Goal: Use online tool/utility: Utilize a website feature to perform a specific function

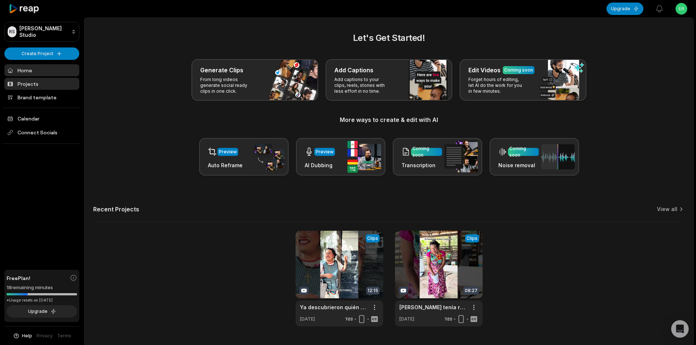
click at [33, 80] on link "Projects" at bounding box center [41, 84] width 75 height 12
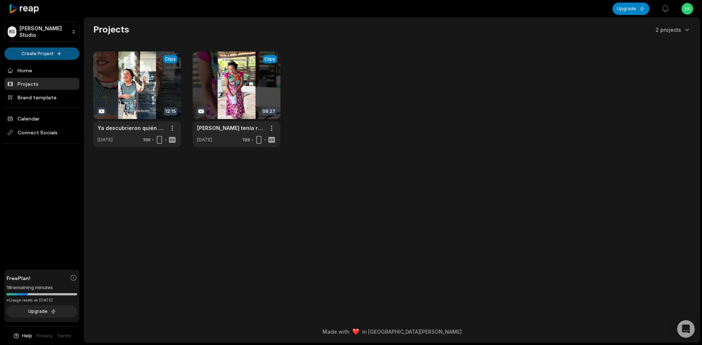
click at [61, 52] on html "RS Raja's Studio Create Project Home Projects Brand template Calendar Connect S…" at bounding box center [351, 172] width 702 height 345
click at [57, 65] on link "Create Clips" at bounding box center [41, 69] width 71 height 12
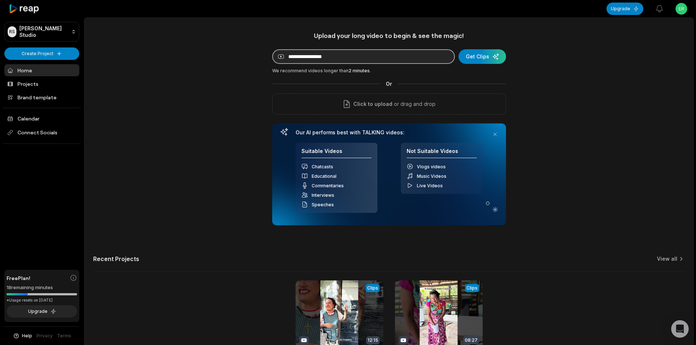
click at [319, 59] on input at bounding box center [363, 56] width 183 height 15
paste input "**********"
type input "**********"
click at [495, 57] on div "submit" at bounding box center [483, 56] width 48 height 15
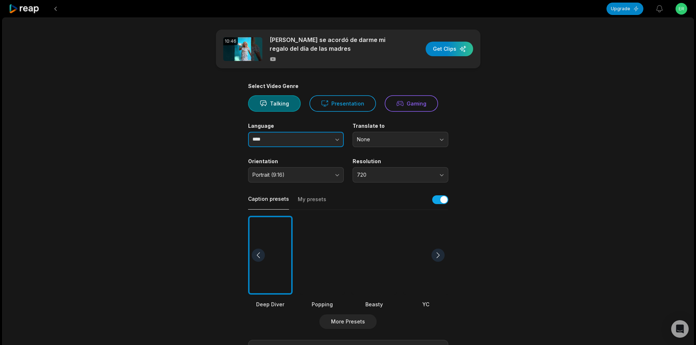
click at [319, 135] on button "button" at bounding box center [323, 139] width 42 height 15
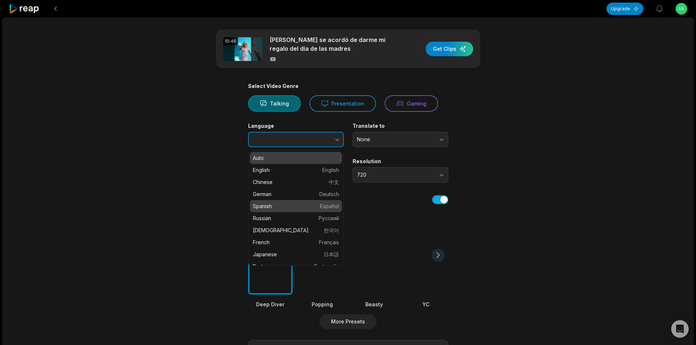
type input "*******"
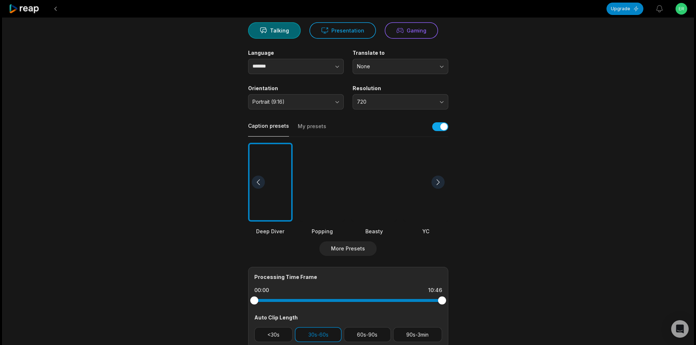
click at [370, 196] on div at bounding box center [374, 182] width 45 height 79
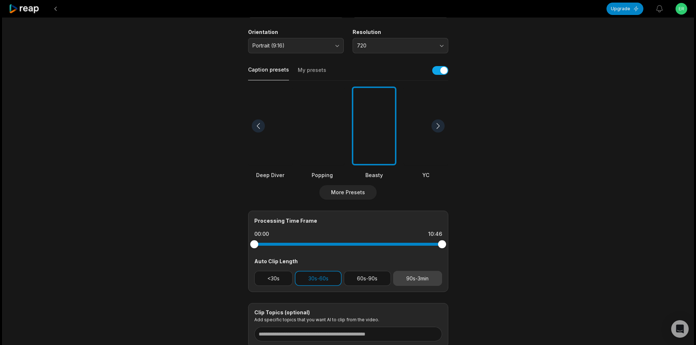
scroll to position [146, 0]
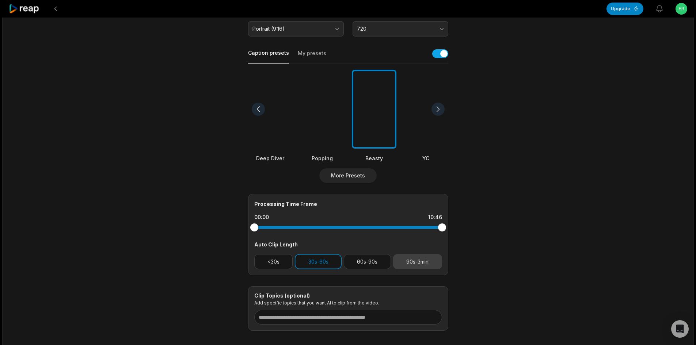
click at [422, 260] on button "90s-3min" at bounding box center [417, 261] width 49 height 15
click at [333, 258] on button "30s-60s" at bounding box center [318, 261] width 47 height 15
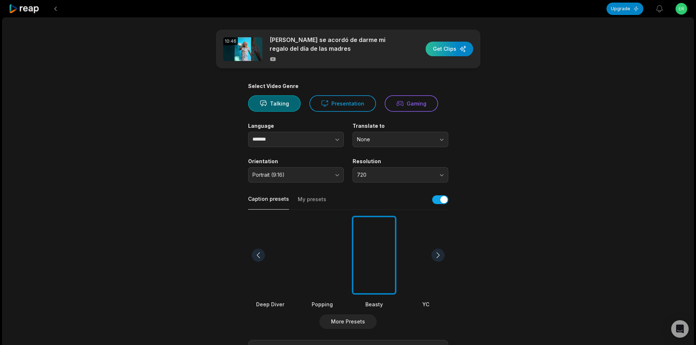
click at [450, 51] on div "button" at bounding box center [450, 49] width 48 height 15
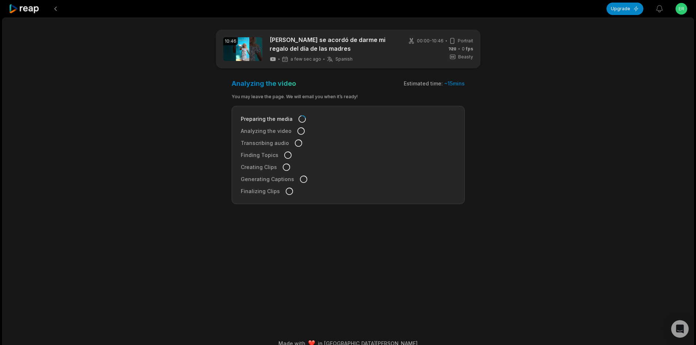
click at [30, 9] on icon at bounding box center [24, 9] width 31 height 10
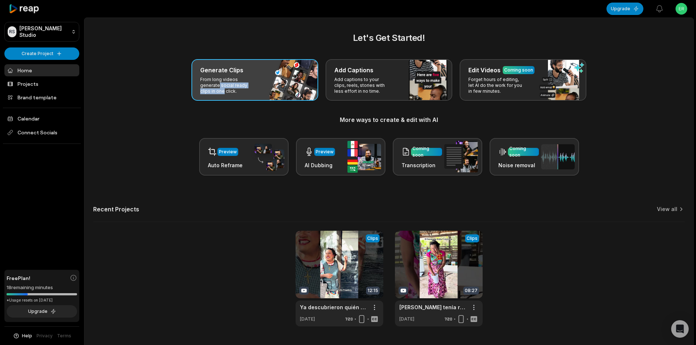
click at [265, 82] on div "Generate Clips From long videos generate social ready clips in one click." at bounding box center [255, 80] width 127 height 42
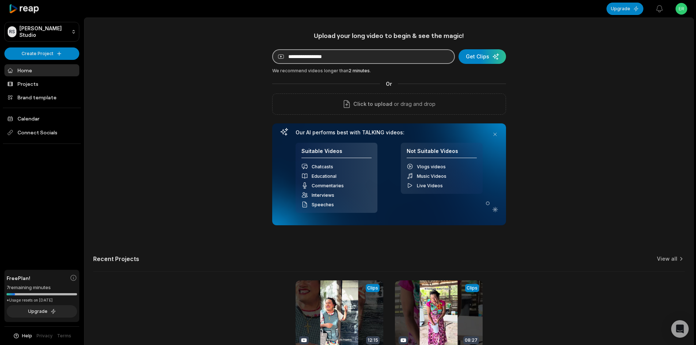
click at [302, 58] on input at bounding box center [363, 56] width 183 height 15
paste input "**********"
type input "**********"
click at [481, 53] on div "submit" at bounding box center [483, 56] width 48 height 15
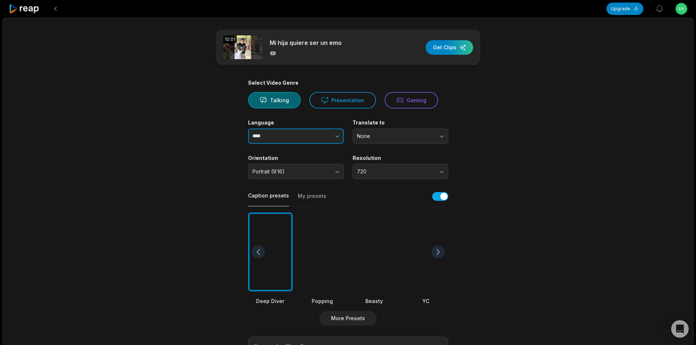
click at [316, 141] on button "button" at bounding box center [323, 136] width 42 height 15
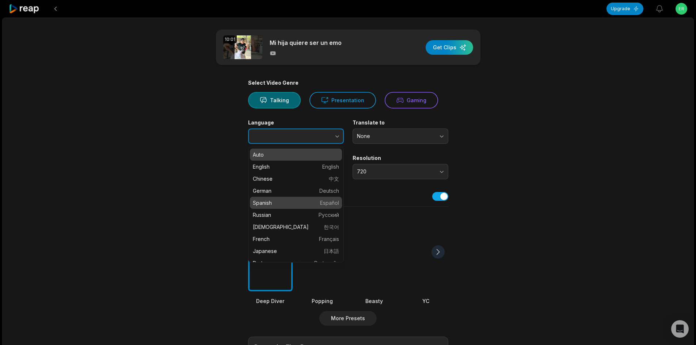
type input "*******"
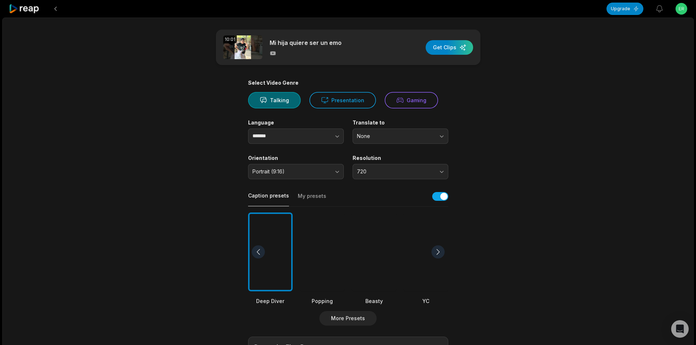
click at [376, 252] on div at bounding box center [374, 252] width 45 height 79
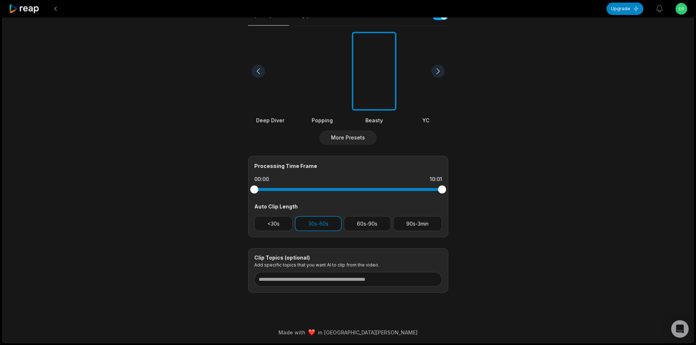
scroll to position [181, 0]
click at [416, 223] on button "90s-3min" at bounding box center [417, 223] width 49 height 15
click at [322, 223] on button "30s-60s" at bounding box center [318, 223] width 47 height 15
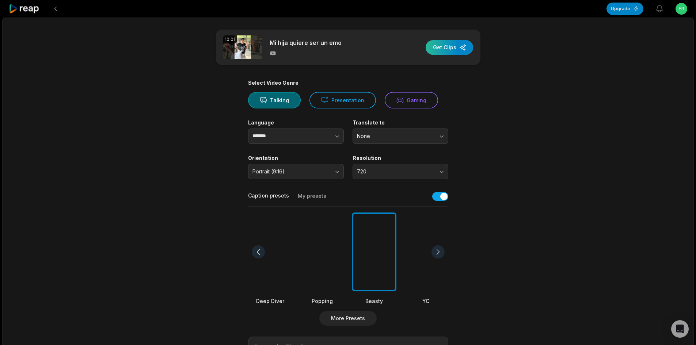
click at [456, 48] on div "button" at bounding box center [450, 47] width 48 height 15
click at [442, 47] on div "button" at bounding box center [450, 47] width 48 height 15
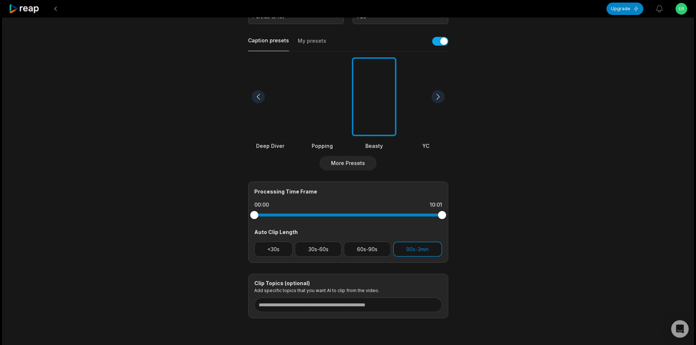
scroll to position [181, 0]
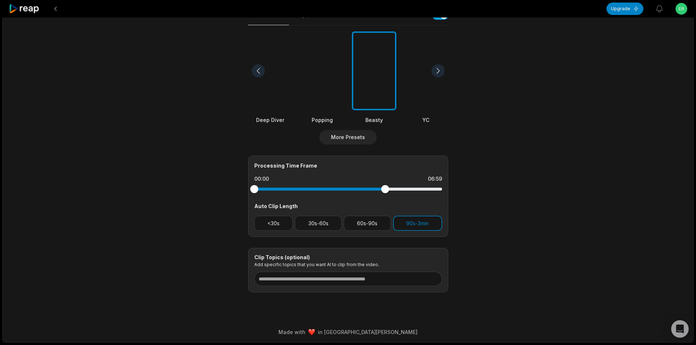
drag, startPoint x: 444, startPoint y: 189, endPoint x: 385, endPoint y: 212, distance: 62.9
click at [385, 212] on div "Processing Time Frame 00:00 06:59 Auto Clip Length <30s 30s-60s 60s-90s 90s-3min" at bounding box center [348, 197] width 200 height 82
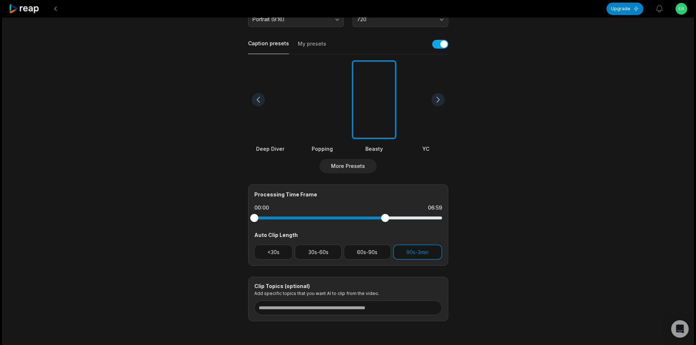
scroll to position [0, 0]
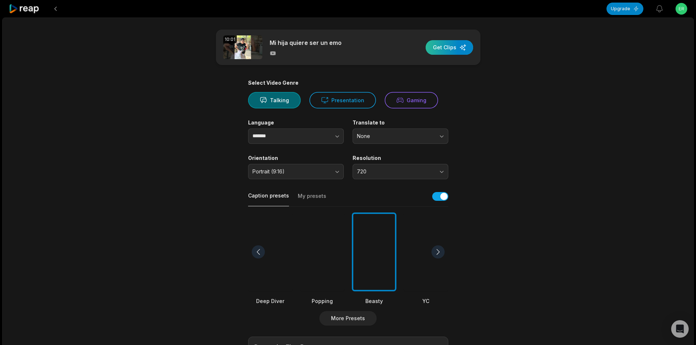
click at [453, 53] on div "button" at bounding box center [450, 47] width 48 height 15
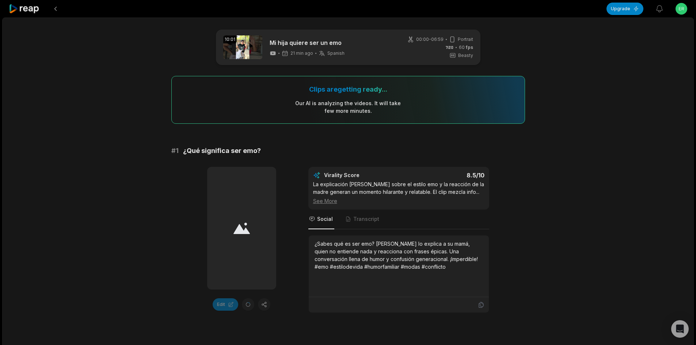
click at [30, 4] on icon at bounding box center [24, 9] width 31 height 10
